Goal: Task Accomplishment & Management: Use online tool/utility

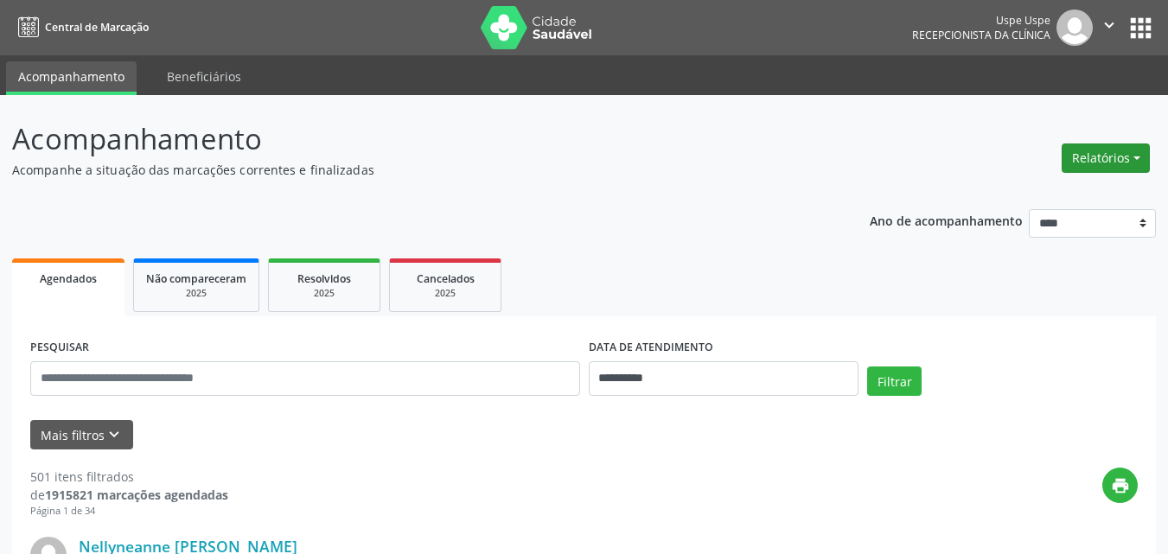
click at [1109, 156] on button "Relatórios" at bounding box center [1105, 157] width 88 height 29
click at [1016, 193] on link "Agendamentos" at bounding box center [1058, 195] width 186 height 24
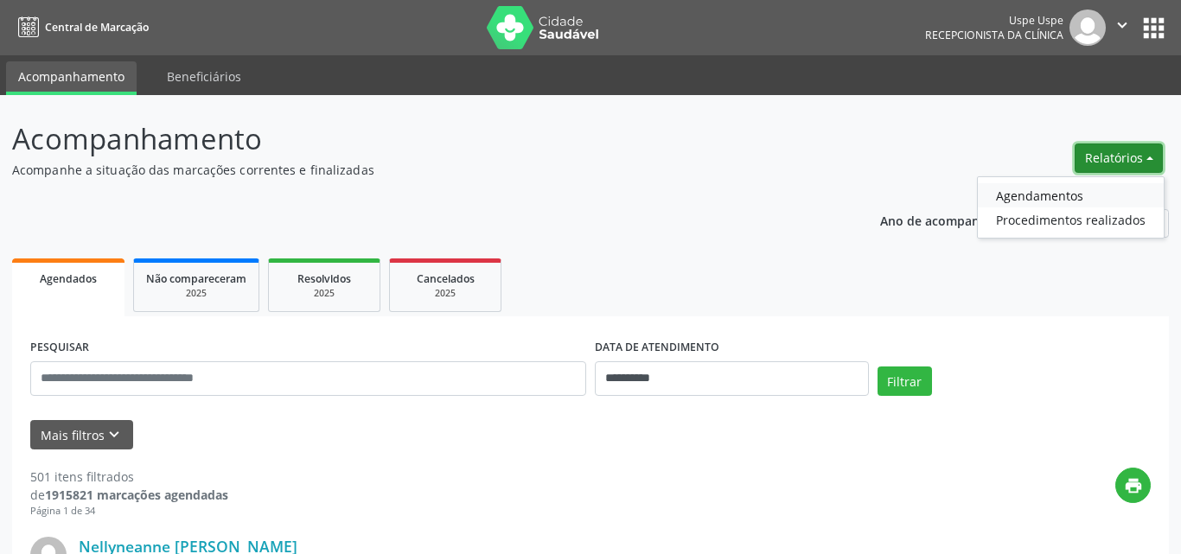
select select "*"
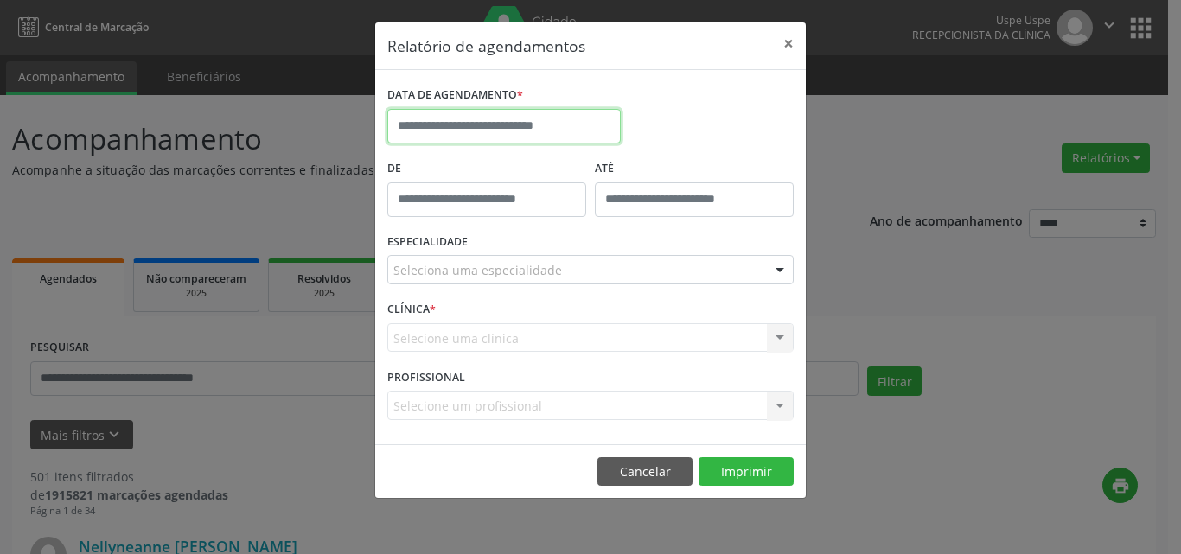
click at [416, 124] on input "text" at bounding box center [503, 126] width 233 height 35
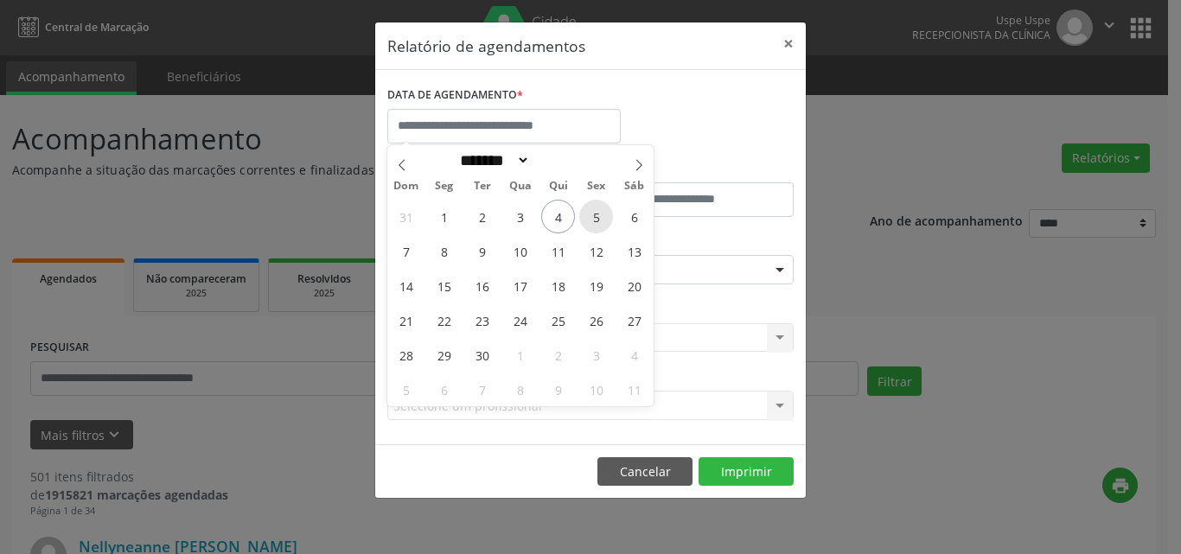
click at [598, 213] on span "5" at bounding box center [596, 217] width 34 height 34
type input "**********"
click at [598, 213] on span "5" at bounding box center [596, 217] width 34 height 34
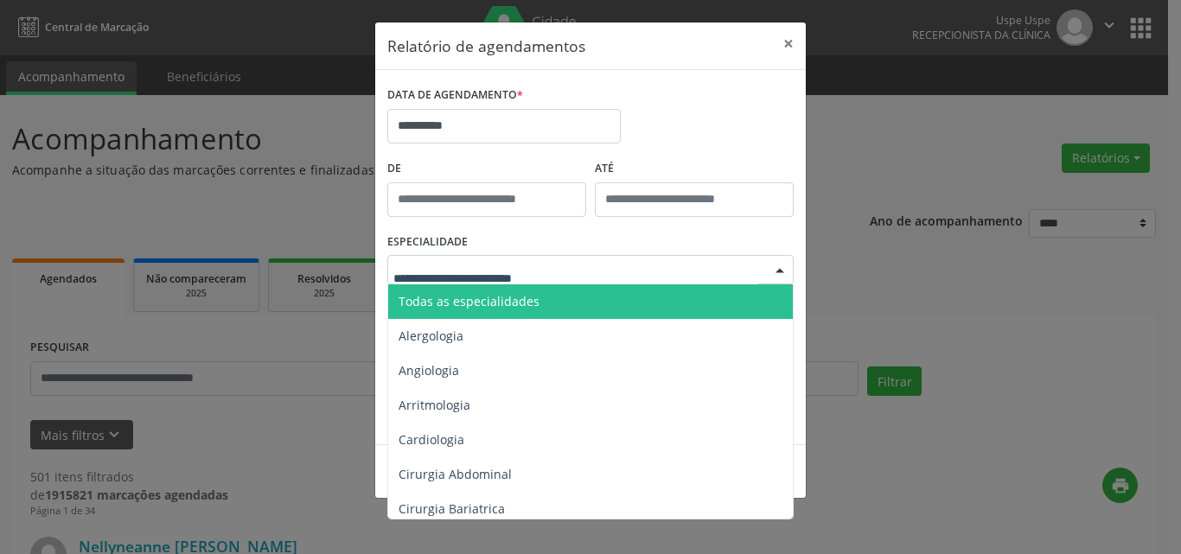
click at [398, 296] on span "Todas as especialidades" at bounding box center [468, 301] width 141 height 16
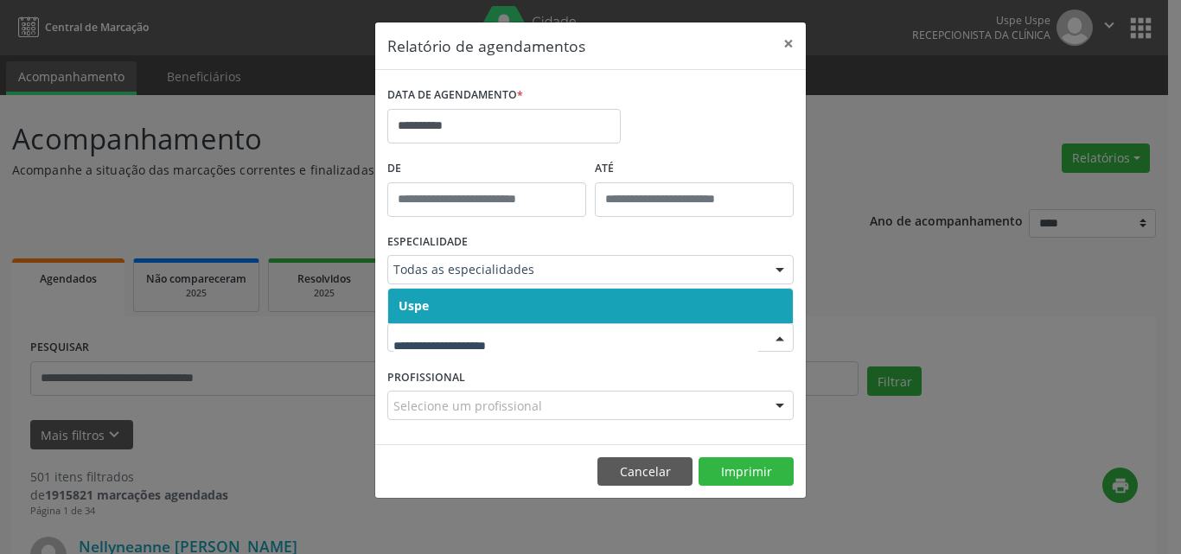
click at [404, 303] on span "Uspe" at bounding box center [413, 305] width 30 height 16
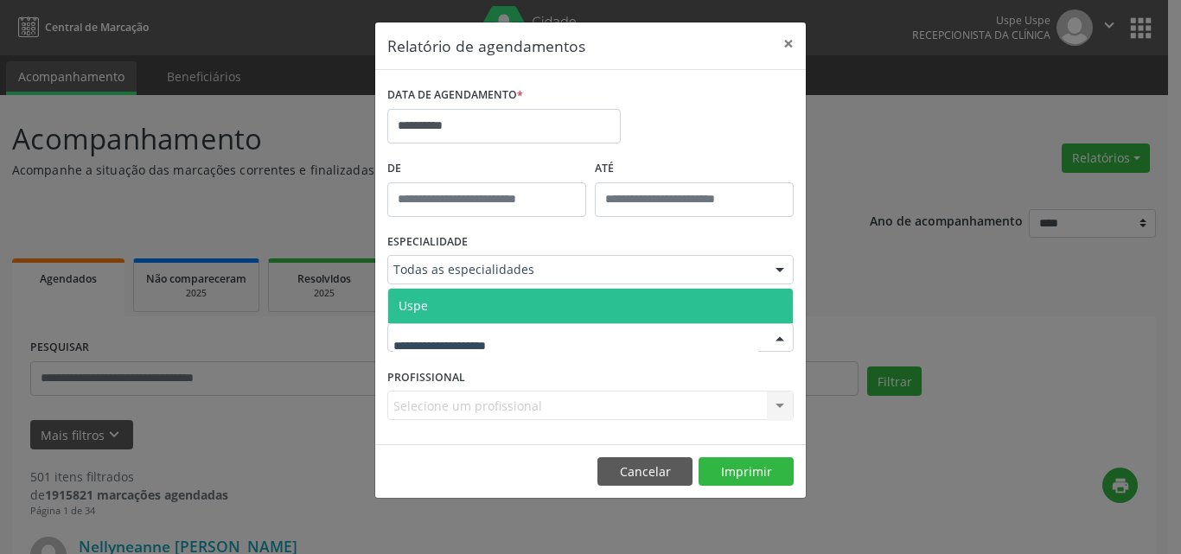
click at [405, 309] on span "Uspe" at bounding box center [412, 305] width 29 height 16
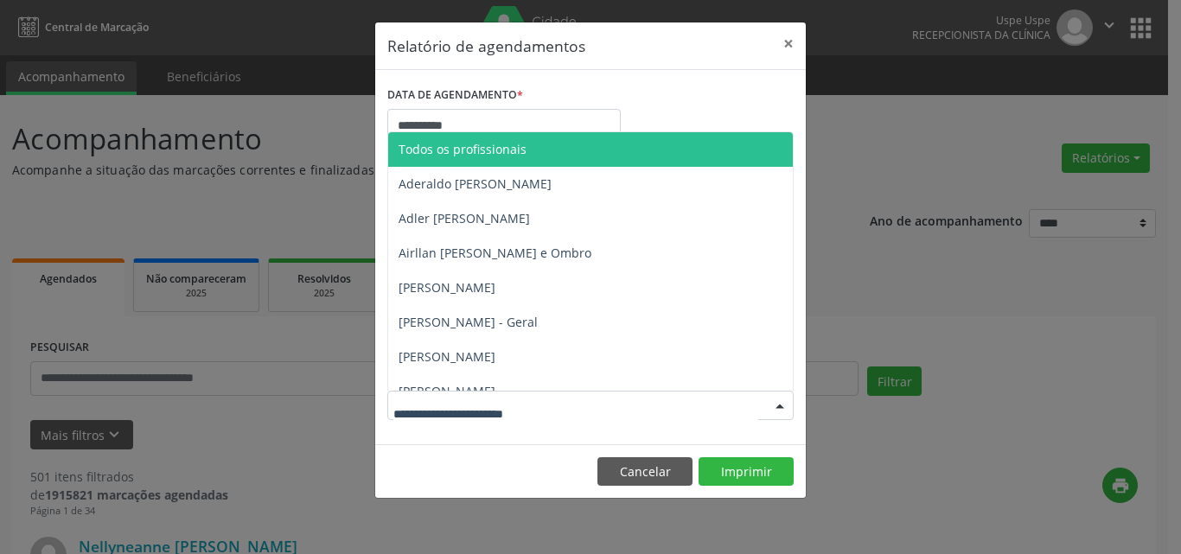
click at [451, 148] on span "Todos os profissionais" at bounding box center [462, 149] width 128 height 16
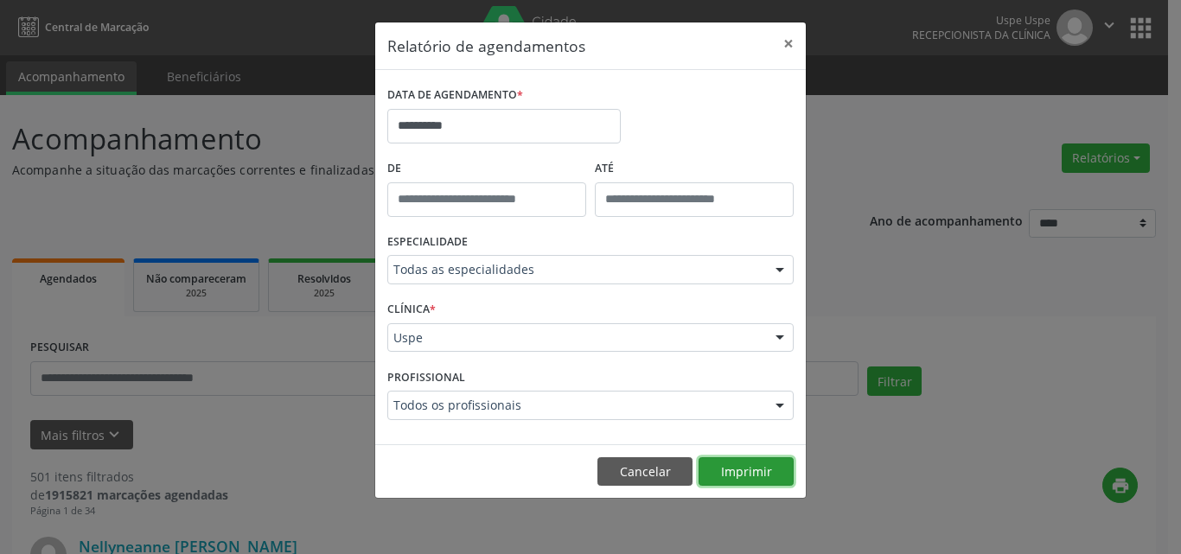
click at [768, 473] on button "Imprimir" at bounding box center [745, 471] width 95 height 29
click at [628, 462] on button "Cancelar" at bounding box center [644, 471] width 95 height 29
